Goal: Transaction & Acquisition: Purchase product/service

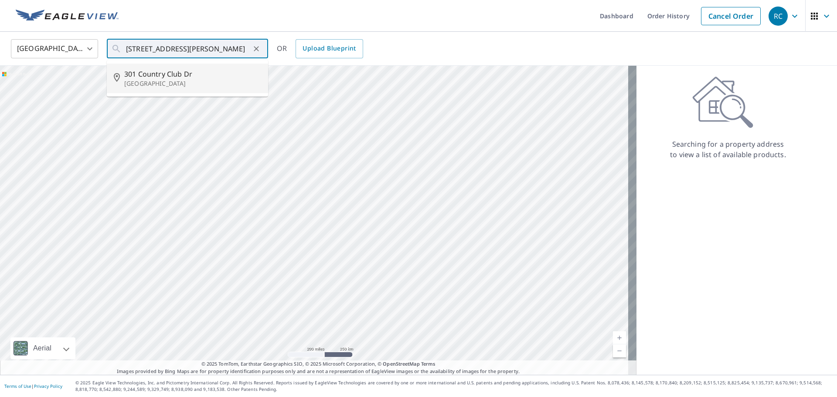
click at [159, 80] on p "[GEOGRAPHIC_DATA]" at bounding box center [192, 83] width 137 height 9
type input "[STREET_ADDRESS][PERSON_NAME]"
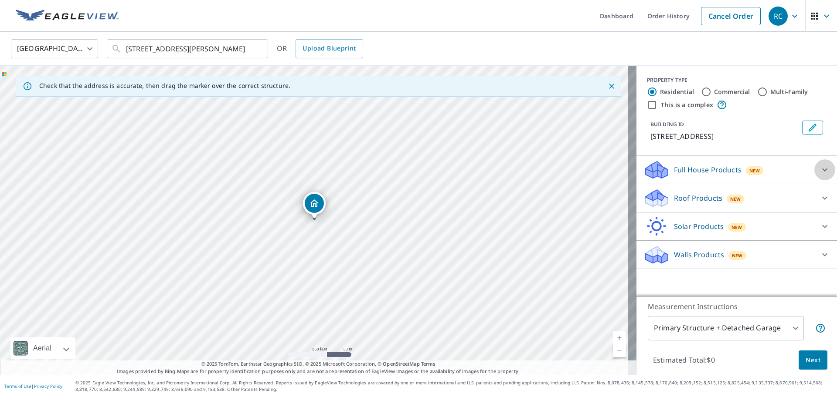
click at [819, 168] on icon at bounding box center [824, 170] width 10 height 10
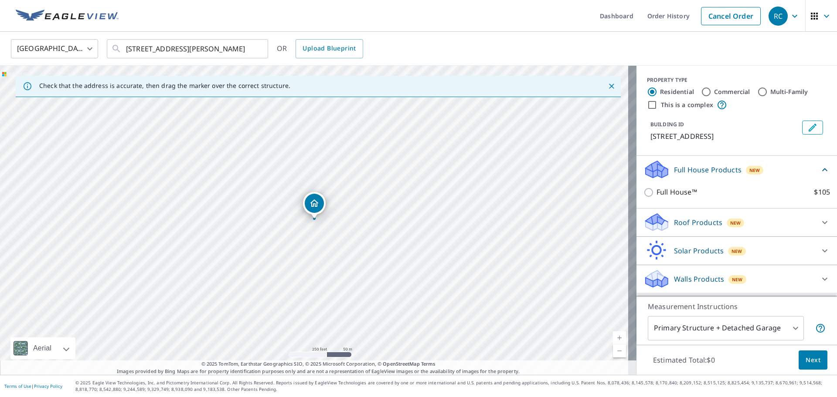
click at [819, 278] on icon at bounding box center [824, 279] width 10 height 10
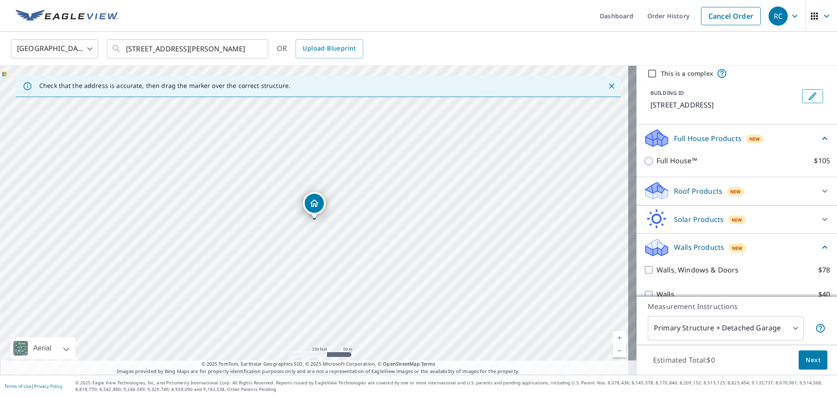
scroll to position [46, 0]
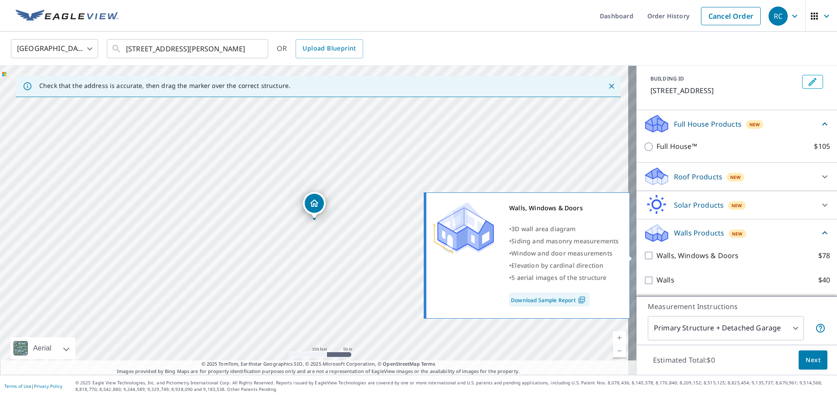
click at [643, 257] on input "Walls, Windows & Doors $78" at bounding box center [649, 256] width 13 height 10
checkbox input "true"
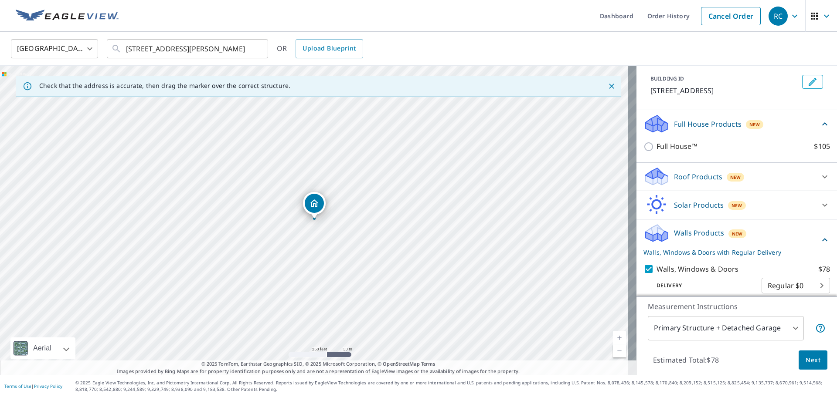
scroll to position [78, 0]
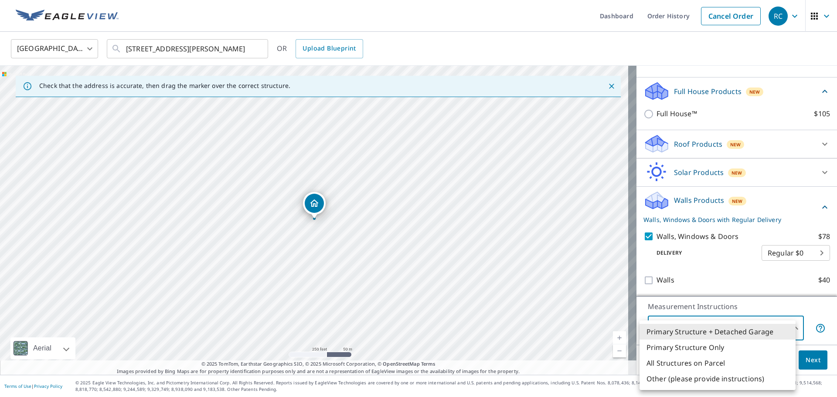
click at [765, 327] on body "RC RC Dashboard Order History Cancel Order RC United States US ​ [STREET_ADDRES…" at bounding box center [418, 198] width 837 height 397
click at [714, 333] on li "Primary Structure + Detached Garage" at bounding box center [717, 332] width 156 height 16
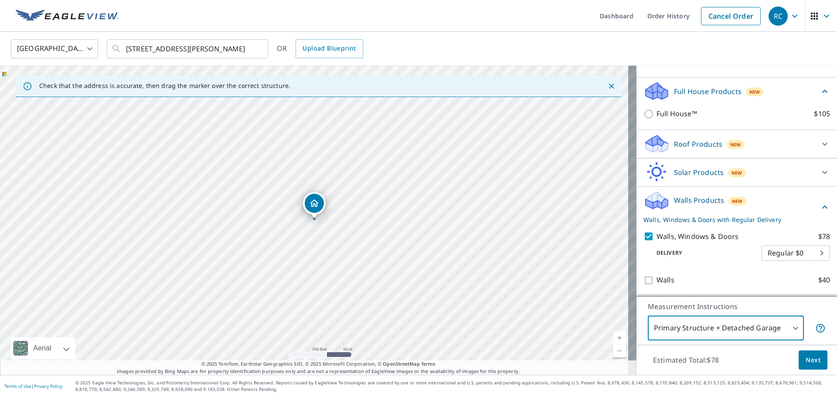
click at [782, 330] on body "RC RC Dashboard Order History Cancel Order RC United States US ​ [STREET_ADDRES…" at bounding box center [418, 198] width 837 height 397
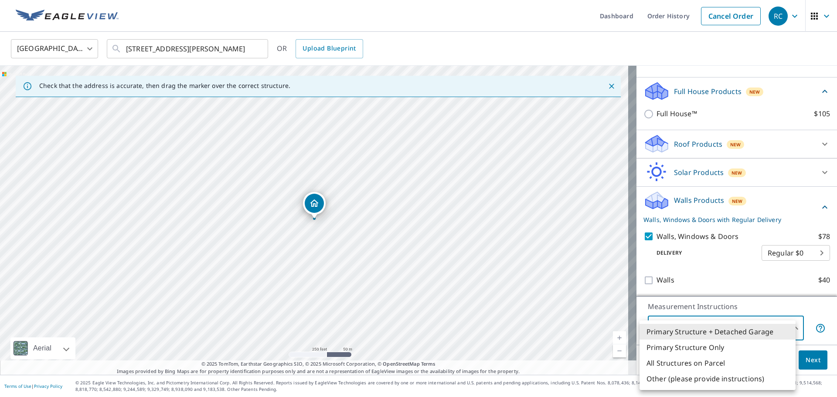
click at [709, 346] on li "Primary Structure Only" at bounding box center [717, 348] width 156 height 16
type input "2"
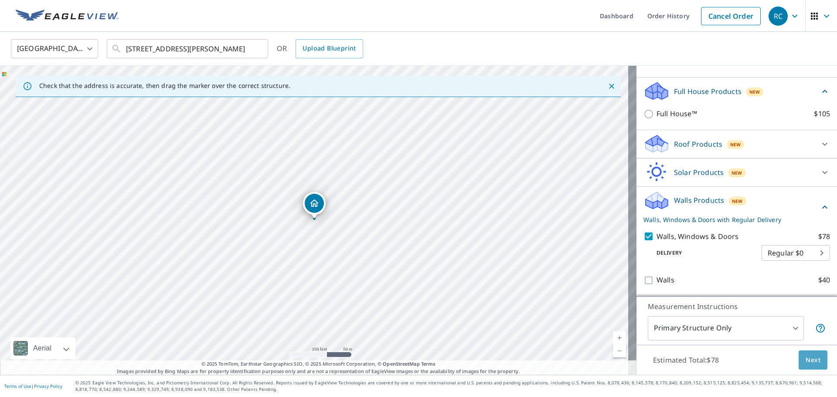
click at [805, 356] on span "Next" at bounding box center [812, 360] width 15 height 11
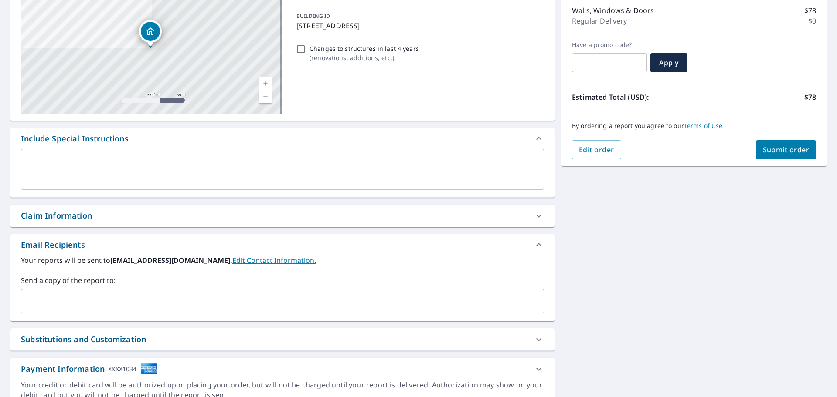
scroll to position [151, 0]
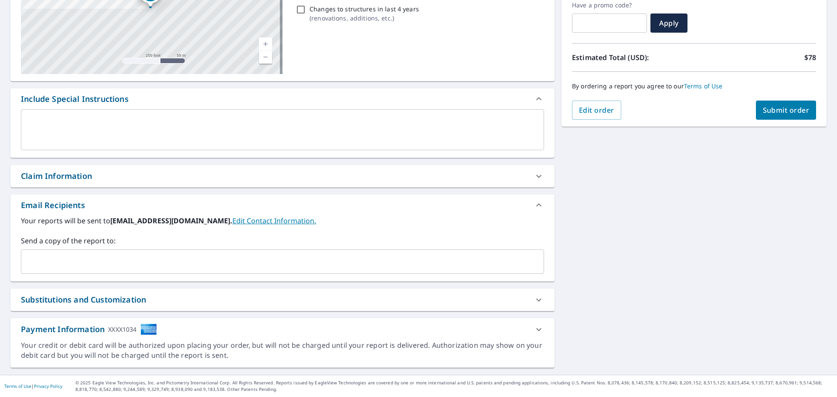
click at [793, 109] on span "Submit order" at bounding box center [786, 110] width 47 height 10
checkbox input "true"
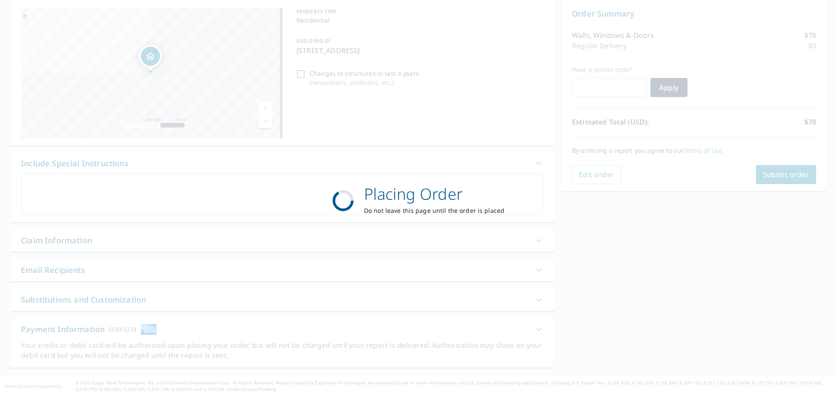
scroll to position [87, 0]
